Goal: Transaction & Acquisition: Purchase product/service

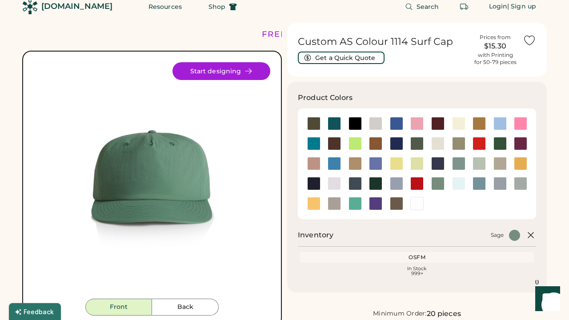
scroll to position [4, 0]
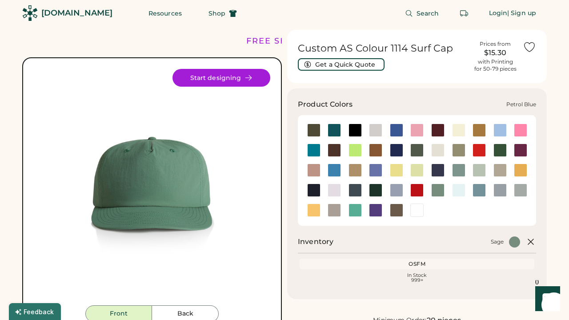
click at [357, 185] on div at bounding box center [355, 190] width 13 height 13
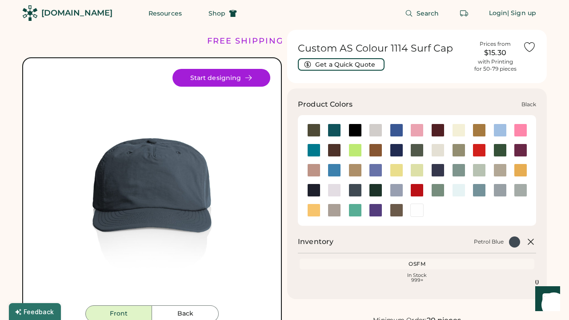
click at [352, 126] on div at bounding box center [355, 130] width 13 height 13
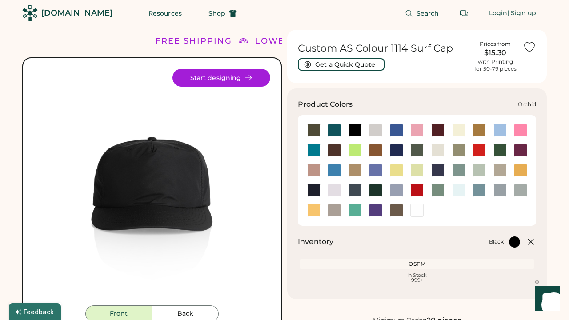
click at [337, 187] on div at bounding box center [334, 190] width 13 height 13
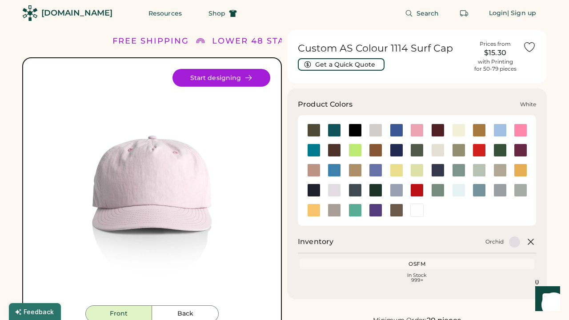
click at [416, 204] on div at bounding box center [416, 210] width 13 height 13
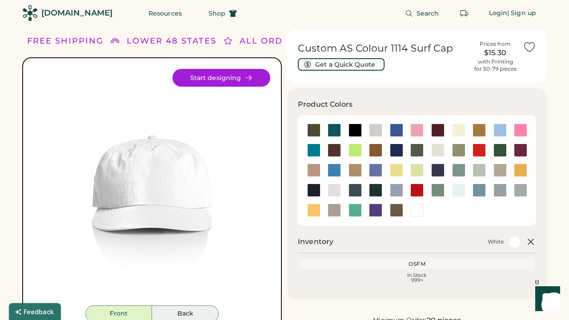
click at [205, 314] on button "Back" at bounding box center [185, 314] width 67 height 17
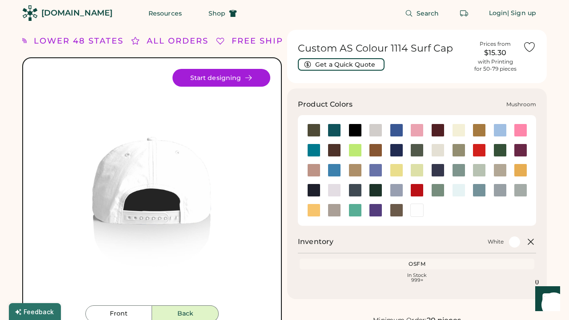
click at [496, 165] on div at bounding box center [500, 170] width 13 height 13
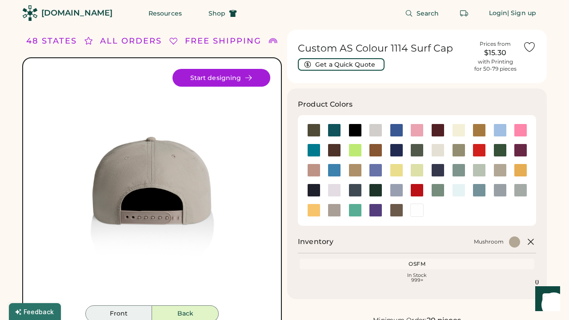
click at [124, 309] on button "Front" at bounding box center [118, 314] width 67 height 17
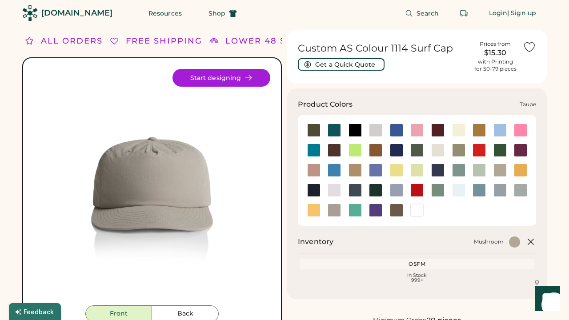
click at [337, 206] on div at bounding box center [334, 210] width 13 height 13
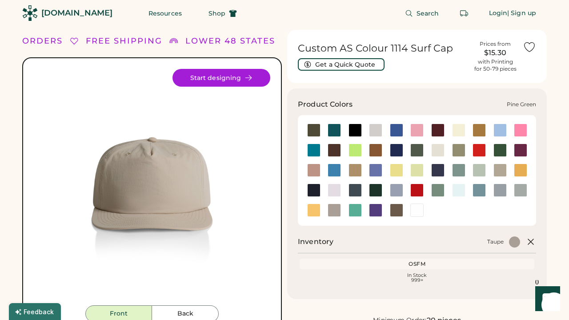
click at [370, 187] on div at bounding box center [375, 190] width 13 height 13
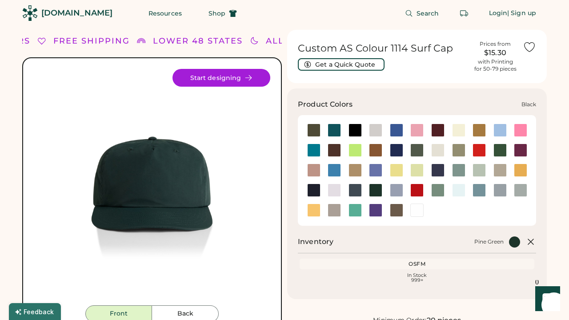
click at [351, 127] on div at bounding box center [355, 130] width 13 height 13
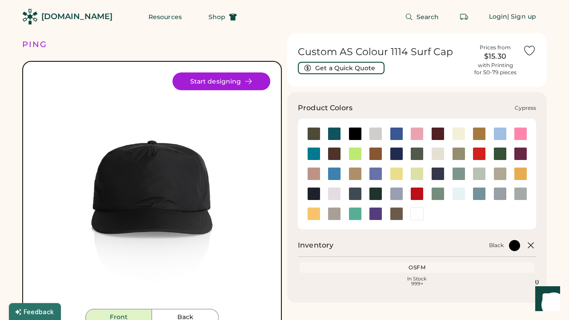
click at [419, 153] on div at bounding box center [416, 153] width 13 height 13
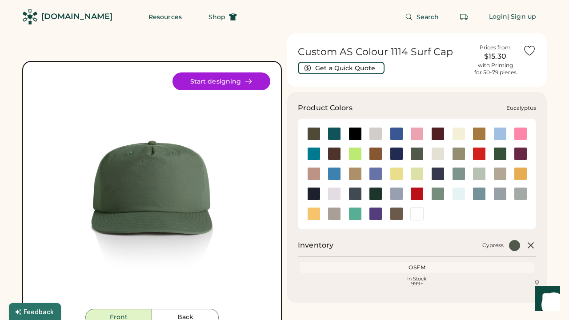
click at [459, 153] on div at bounding box center [458, 153] width 13 height 13
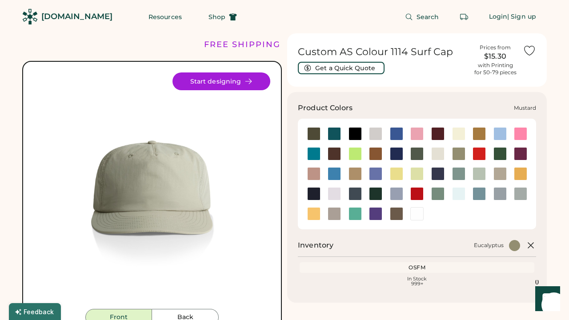
click at [522, 168] on div at bounding box center [520, 173] width 13 height 13
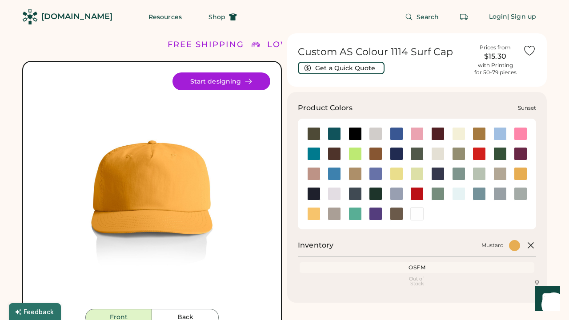
click at [315, 214] on div at bounding box center [313, 213] width 13 height 13
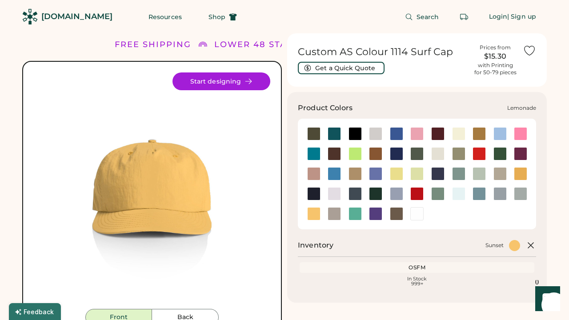
click at [395, 174] on div at bounding box center [396, 173] width 13 height 13
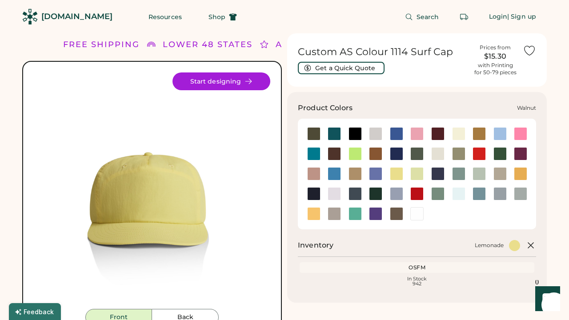
click at [397, 213] on div at bounding box center [396, 213] width 13 height 13
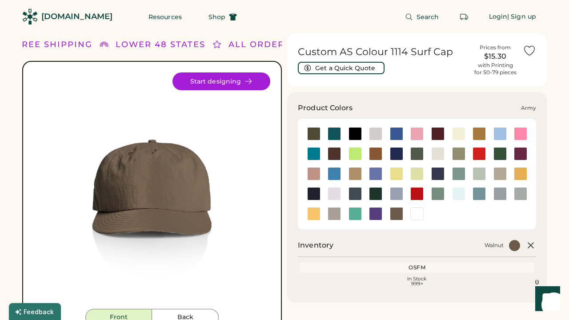
click at [314, 133] on div at bounding box center [313, 133] width 13 height 13
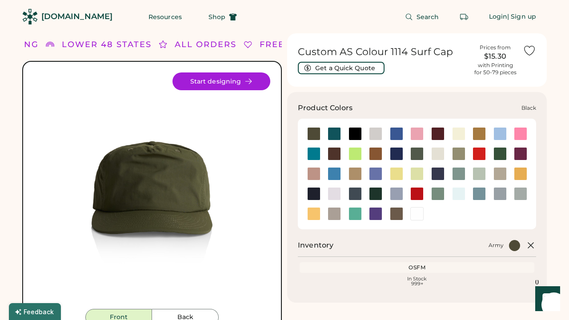
click at [353, 133] on div at bounding box center [355, 133] width 13 height 13
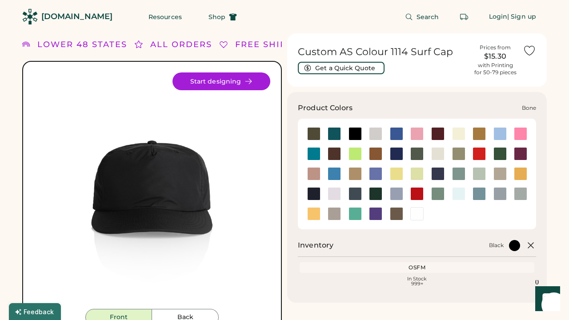
click at [374, 130] on div at bounding box center [375, 133] width 13 height 13
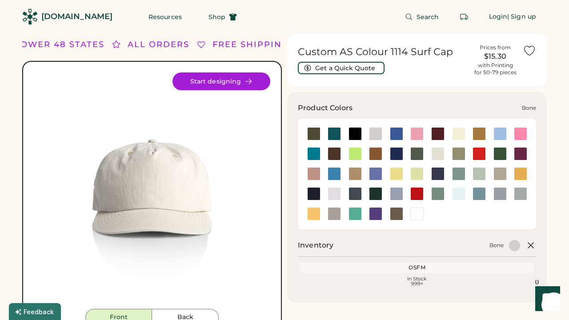
click at [366, 129] on div at bounding box center [376, 133] width 21 height 13
click at [358, 131] on div at bounding box center [355, 133] width 13 height 13
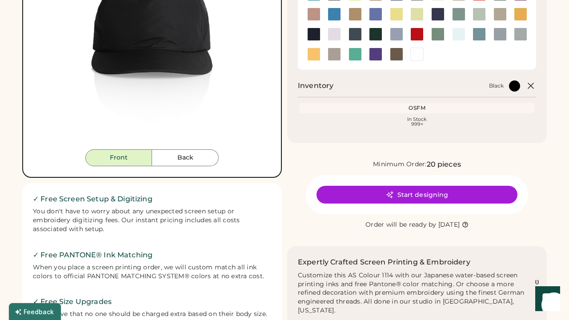
scroll to position [158, 0]
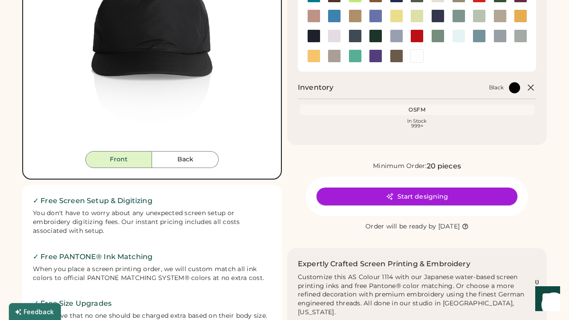
click at [355, 192] on button "Start designing" at bounding box center [417, 197] width 201 height 18
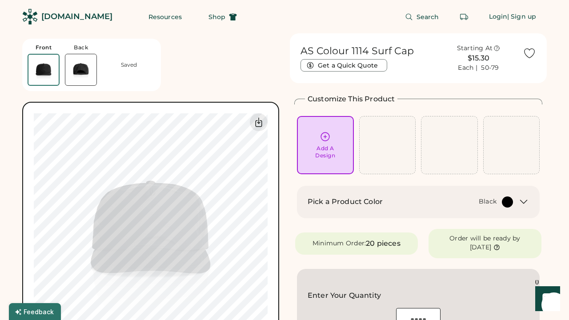
click at [326, 135] on icon at bounding box center [325, 136] width 11 height 11
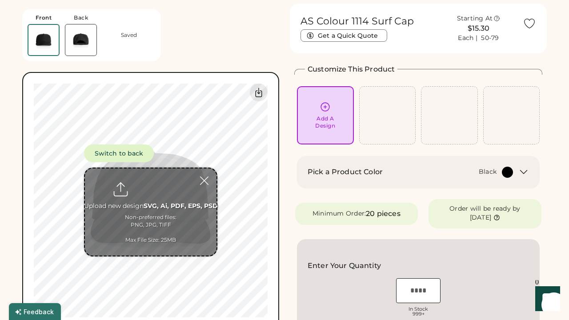
scroll to position [32, 0]
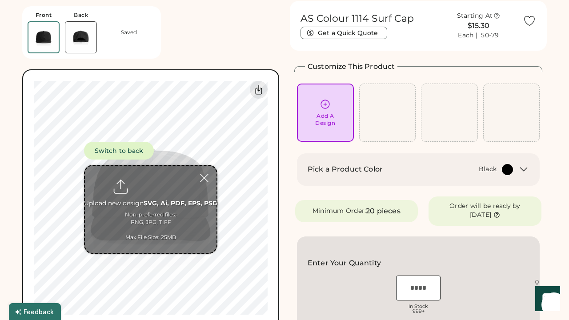
click at [156, 189] on input "file" at bounding box center [151, 209] width 132 height 87
type input "**********"
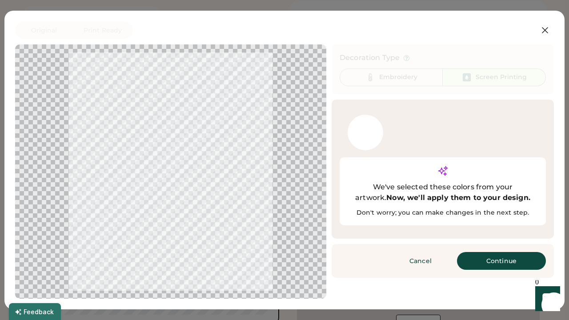
click at [482, 252] on button "Continue" at bounding box center [501, 261] width 89 height 18
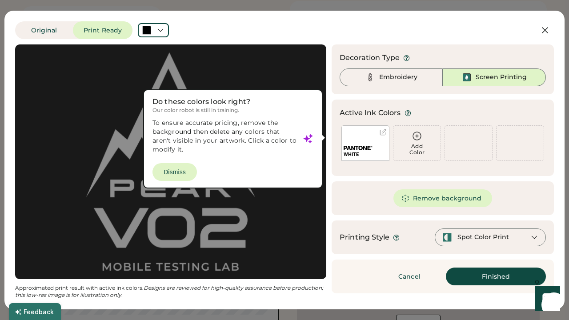
click at [183, 173] on div at bounding box center [170, 161] width 295 height 219
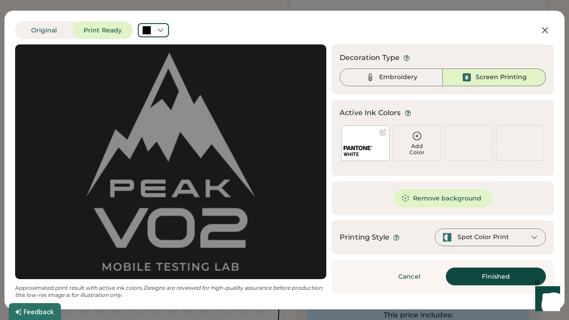
scroll to position [217, 0]
click at [370, 141] on div "WHITE" at bounding box center [366, 143] width 48 height 36
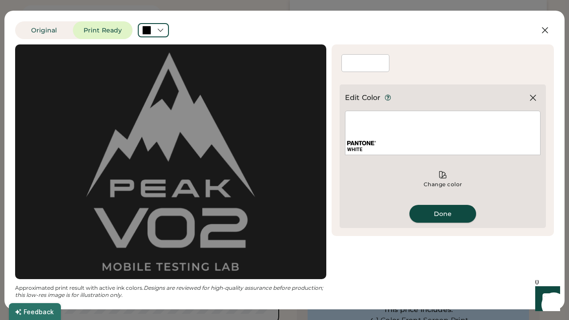
click at [462, 215] on button "Done" at bounding box center [443, 214] width 67 height 18
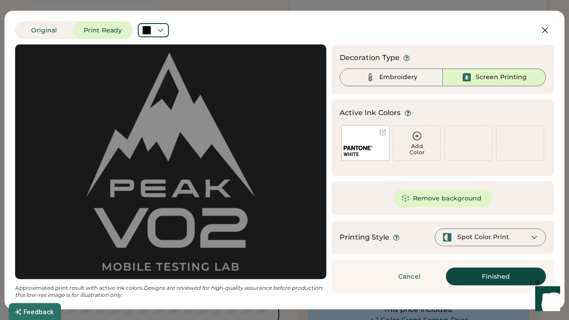
click at [475, 276] on button "Finished" at bounding box center [496, 277] width 100 height 18
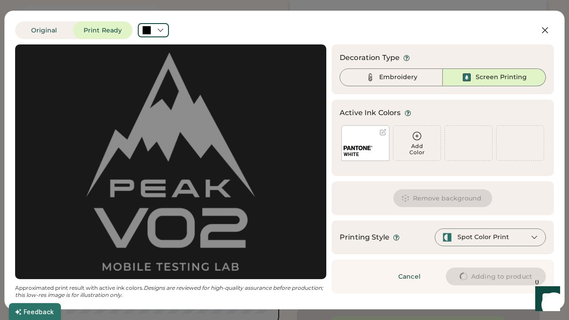
type input "****"
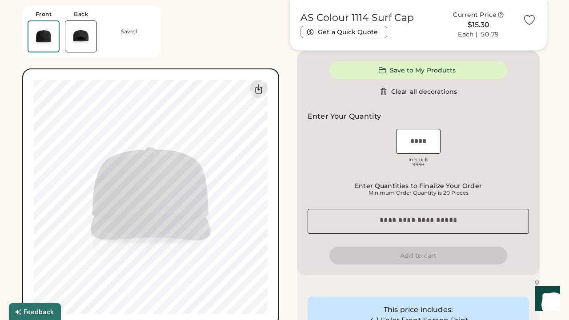
type input "****"
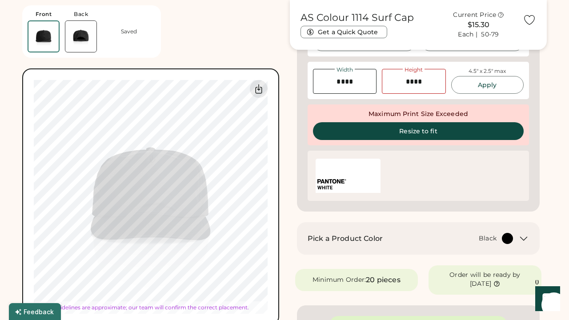
type input "****"
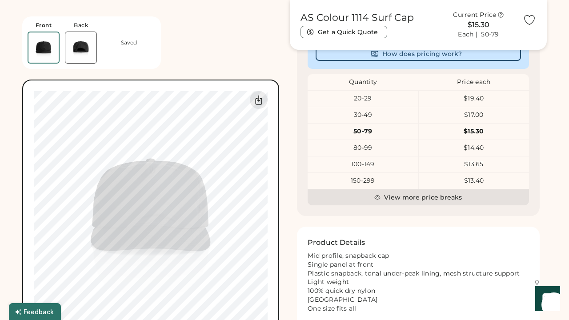
scroll to position [492, 0]
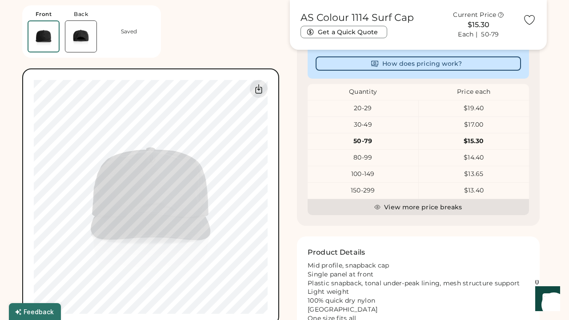
click at [363, 108] on div "20-29" at bounding box center [363, 108] width 111 height 9
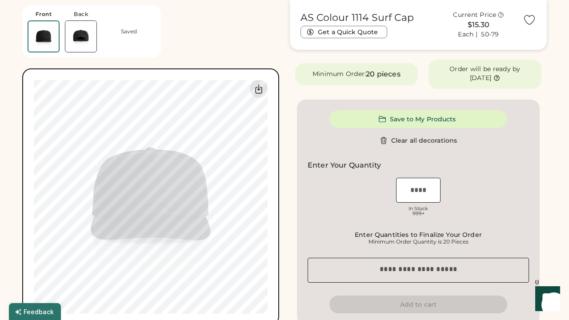
scroll to position [161, 0]
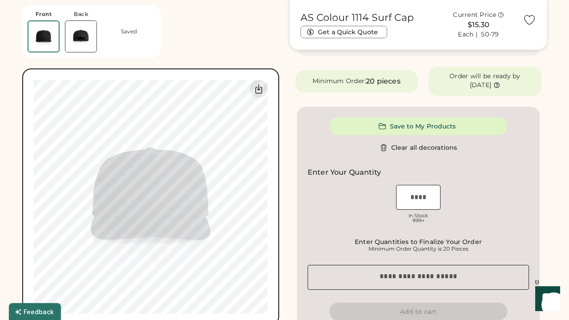
click at [421, 198] on input "input" at bounding box center [418, 197] width 44 height 25
type input "**"
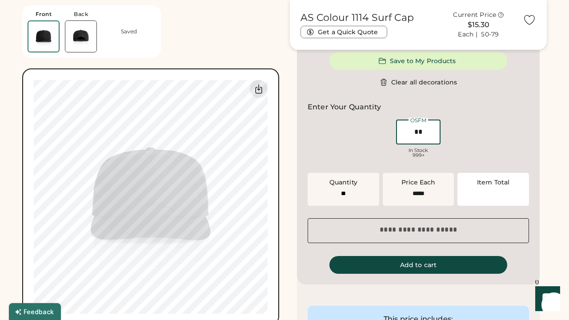
type input "******"
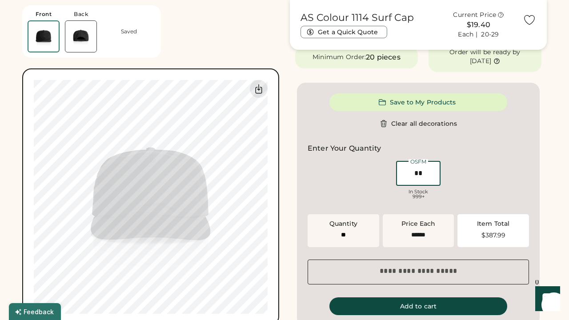
scroll to position [184, 0]
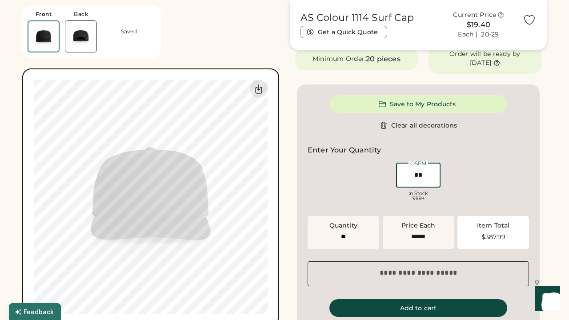
type input "**"
click at [395, 198] on div "OSFM In Stock 999+" at bounding box center [418, 183] width 48 height 44
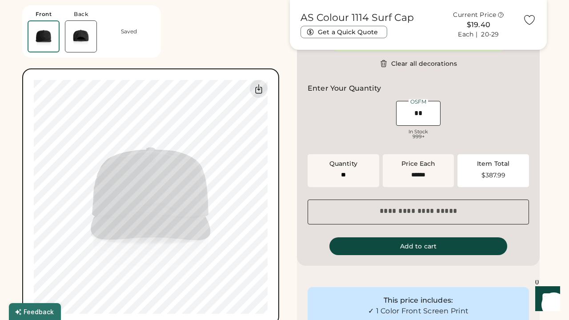
scroll to position [246, 0]
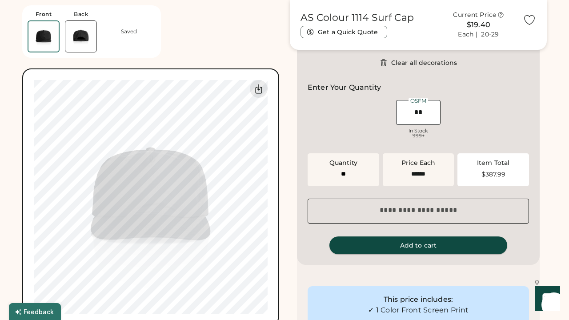
click at [422, 244] on button "Add to cart" at bounding box center [419, 246] width 178 height 18
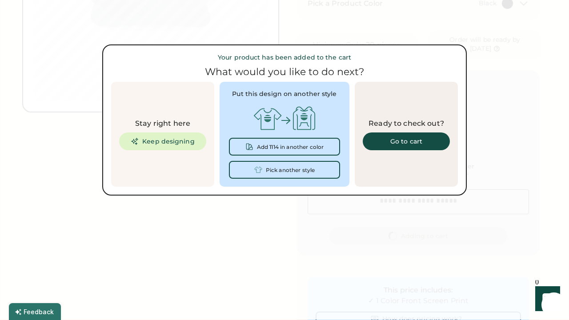
scroll to position [0, 0]
click at [391, 140] on div "Go to cart" at bounding box center [407, 141] width 66 height 6
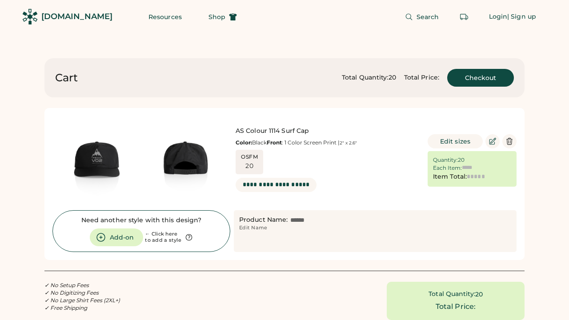
type input "******"
type input "*******"
